Goal: Task Accomplishment & Management: Use online tool/utility

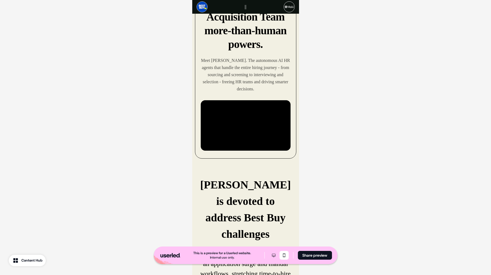
scroll to position [56, 0]
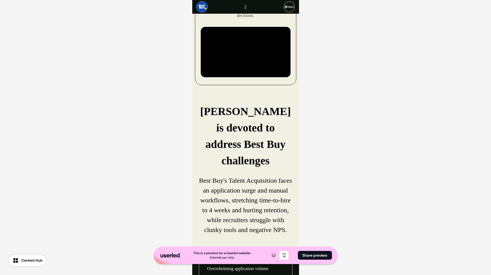
scroll to position [0, 0]
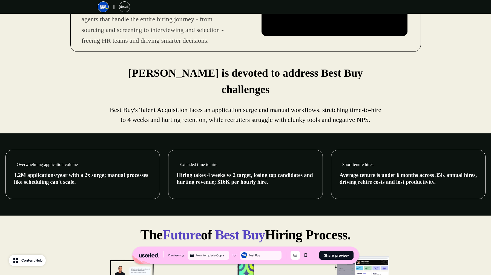
scroll to position [47, 0]
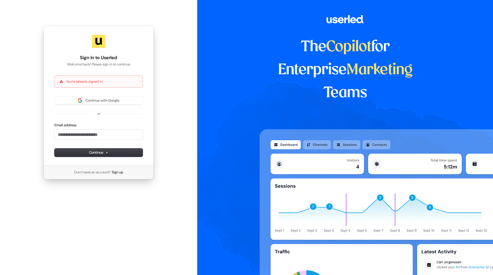
click at [93, 96] on div "Sign in to Userled Welcome back! Please sign in to continue You're already sign…" at bounding box center [99, 96] width 110 height 140
click at [94, 98] on span "Continue with Google" at bounding box center [102, 100] width 34 height 5
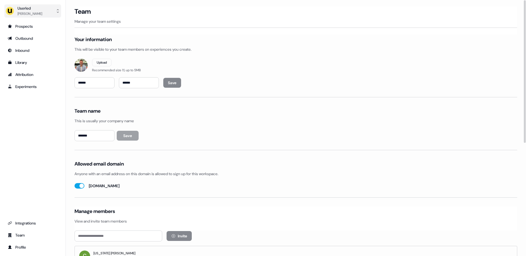
click at [43, 16] on button "Userled [PERSON_NAME]" at bounding box center [32, 10] width 57 height 13
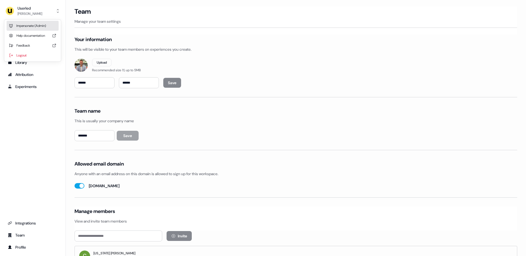
click at [42, 24] on div "Impersonate (Admin)" at bounding box center [33, 26] width 52 height 10
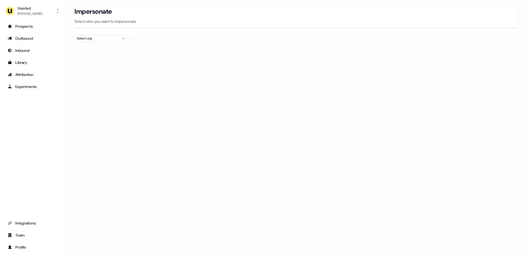
click at [86, 36] on div "Select org" at bounding box center [97, 38] width 41 height 5
type input "****"
click at [91, 61] on div "Wiiisdom" at bounding box center [102, 58] width 54 height 9
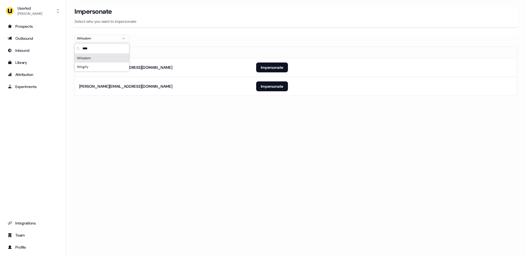
click at [209, 104] on section "Loading... Impersonate Select who you want to impersonate Wiiisdom Email antoin…" at bounding box center [296, 59] width 460 height 105
click at [269, 87] on button "Impersonate" at bounding box center [272, 86] width 32 height 10
